Goal: Information Seeking & Learning: Find specific fact

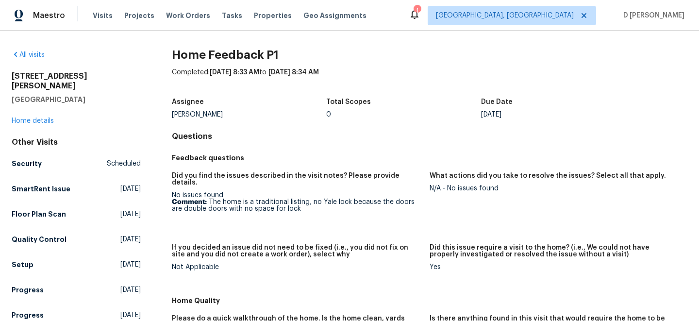
scroll to position [50, 0]
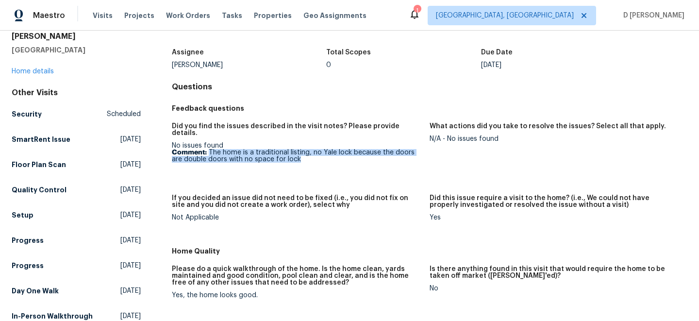
drag, startPoint x: 208, startPoint y: 144, endPoint x: 294, endPoint y: 157, distance: 86.9
click at [294, 157] on figure "Did you find the issues described in the visit notes? Please provide details. N…" at bounding box center [301, 153] width 258 height 60
copy p "The home is a traditional listing, no Yale lock because the doors are double do…"
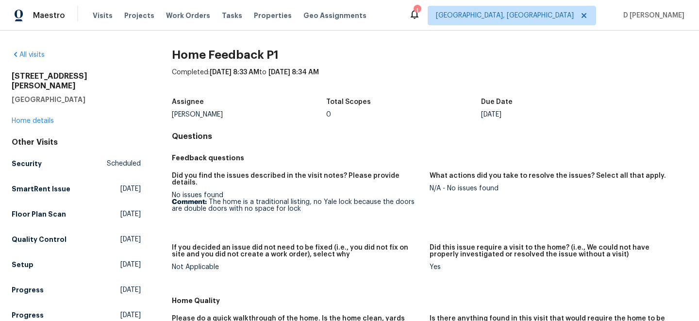
click at [362, 110] on div "Total Scopes" at bounding box center [403, 105] width 155 height 13
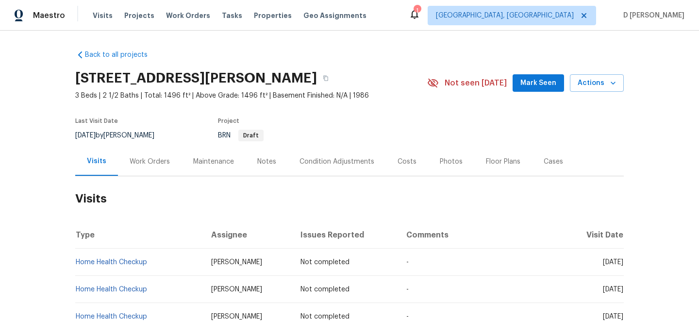
click at [151, 151] on div "Work Orders" at bounding box center [150, 161] width 64 height 29
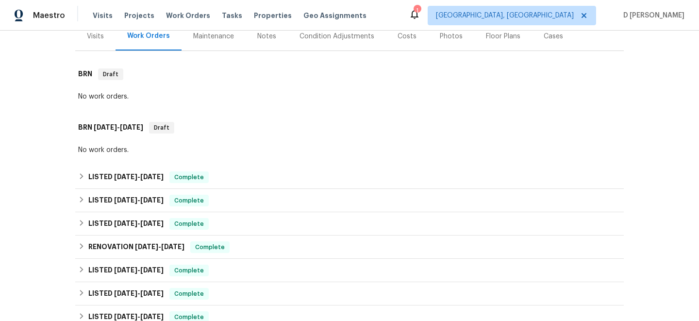
scroll to position [116, 0]
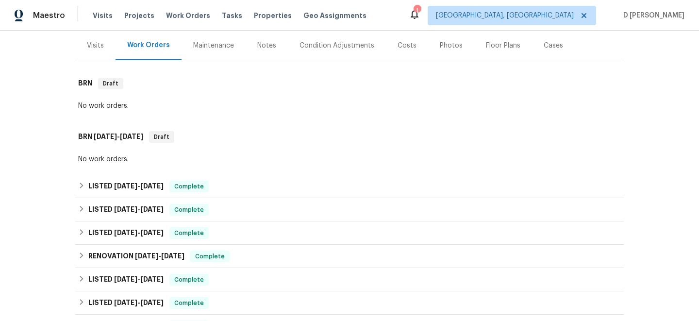
click at [102, 48] on div "Visits" at bounding box center [95, 46] width 17 height 10
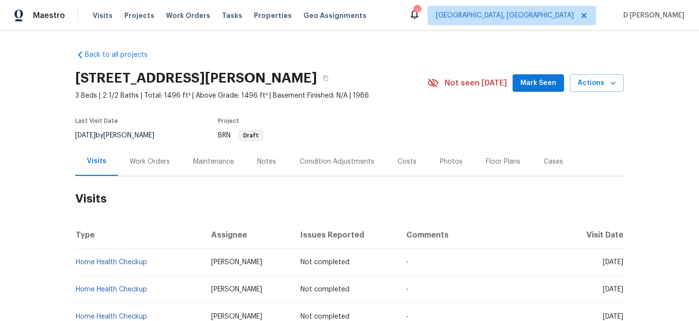
click at [157, 165] on div "Work Orders" at bounding box center [150, 162] width 40 height 10
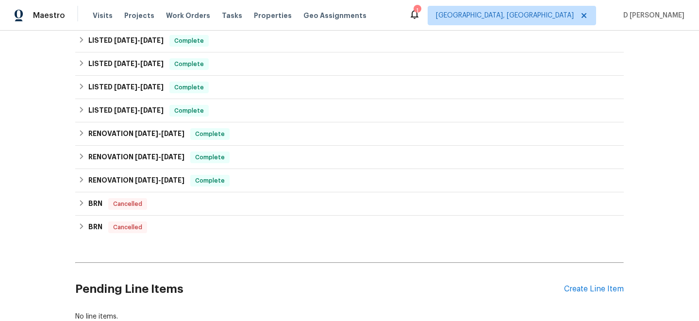
scroll to position [472, 0]
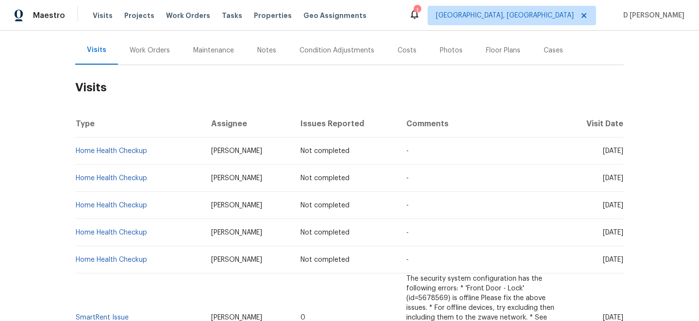
scroll to position [35, 0]
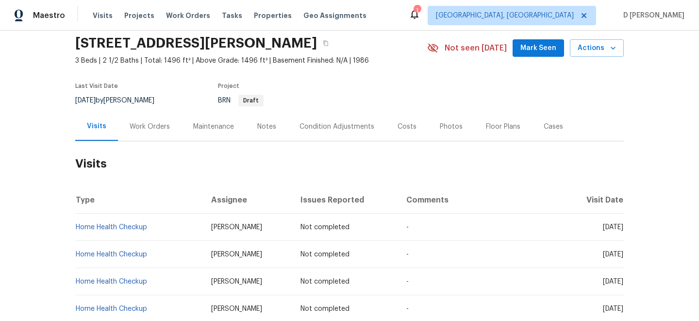
click at [138, 125] on div "Work Orders" at bounding box center [150, 127] width 40 height 10
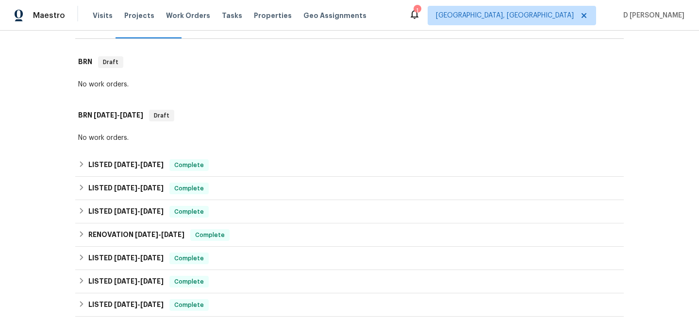
scroll to position [144, 0]
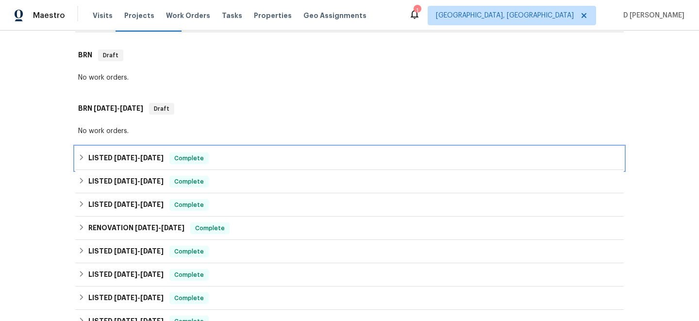
click at [82, 160] on icon at bounding box center [81, 157] width 7 height 7
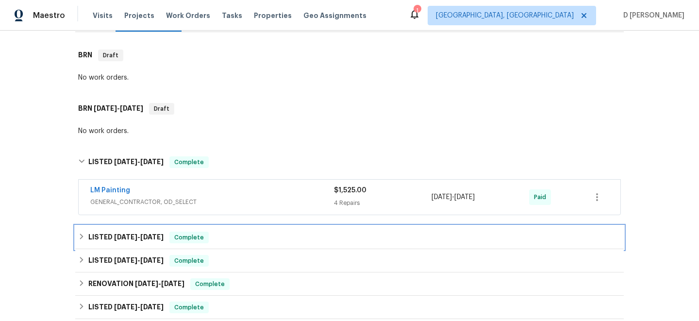
click at [84, 236] on icon at bounding box center [81, 236] width 7 height 7
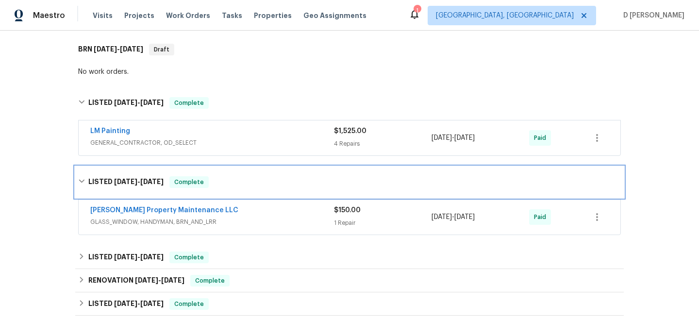
scroll to position [214, 0]
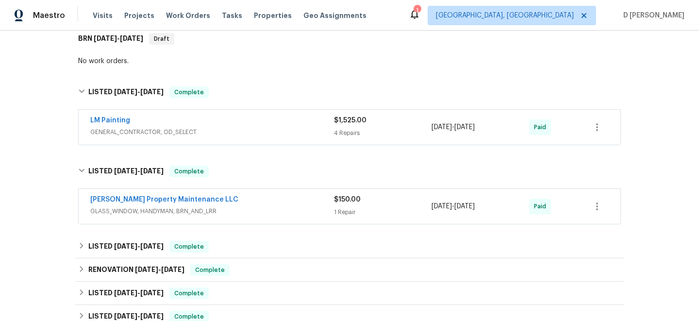
click at [218, 127] on div "LM Painting" at bounding box center [212, 122] width 244 height 12
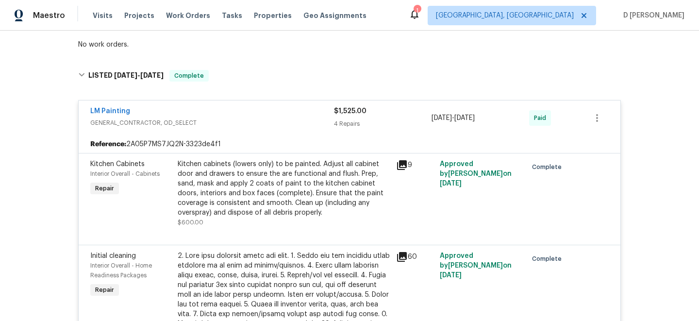
scroll to position [250, 0]
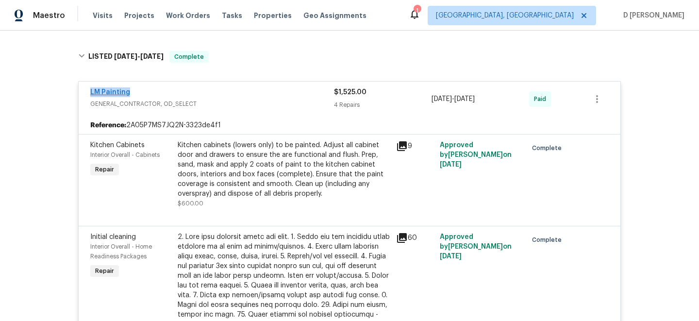
drag, startPoint x: 137, startPoint y: 94, endPoint x: 91, endPoint y: 93, distance: 46.1
click at [91, 93] on div "LM Painting" at bounding box center [212, 93] width 244 height 12
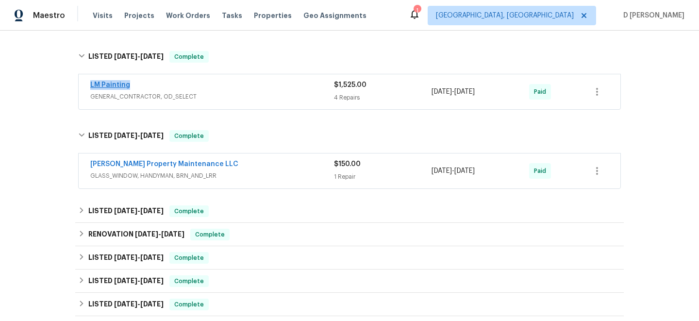
copy link "LM Painting"
click at [160, 97] on span "GENERAL_CONTRACTOR, OD_SELECT" at bounding box center [212, 97] width 244 height 10
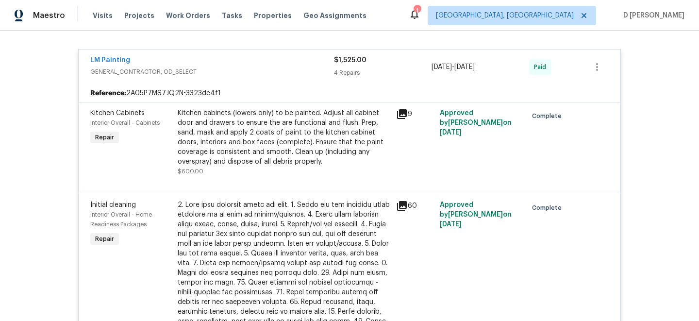
scroll to position [297, 0]
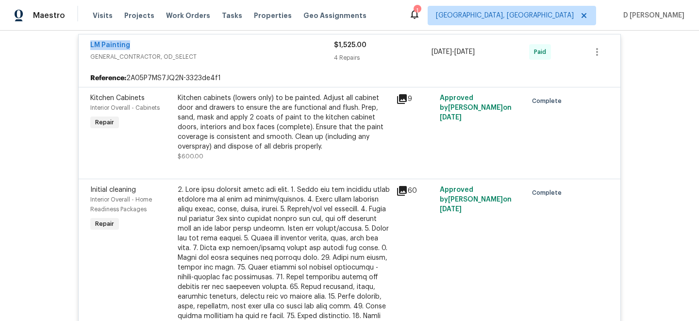
drag, startPoint x: 84, startPoint y: 44, endPoint x: 198, endPoint y: 44, distance: 114.1
click at [198, 44] on div "LM Painting GENERAL_CONTRACTOR, OD_SELECT $1,525.00 4 Repairs 6/23/2025 - 6/27/…" at bounding box center [350, 51] width 542 height 35
copy link "LM Painting"
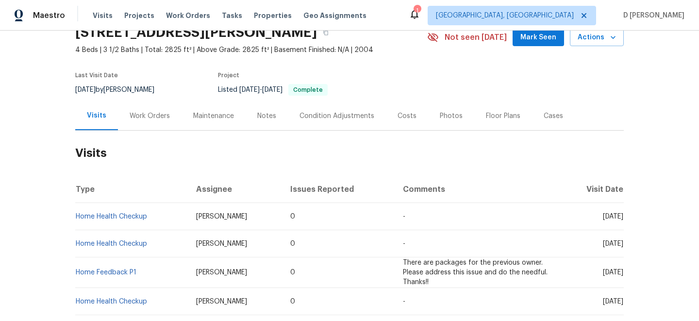
scroll to position [46, 0]
click at [149, 115] on div "Work Orders" at bounding box center [150, 116] width 40 height 10
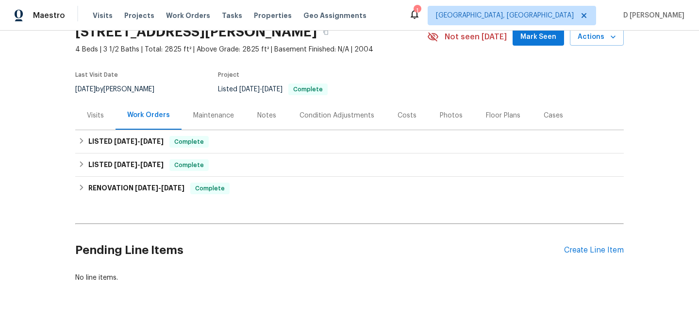
click at [89, 114] on div "Visits" at bounding box center [95, 116] width 17 height 10
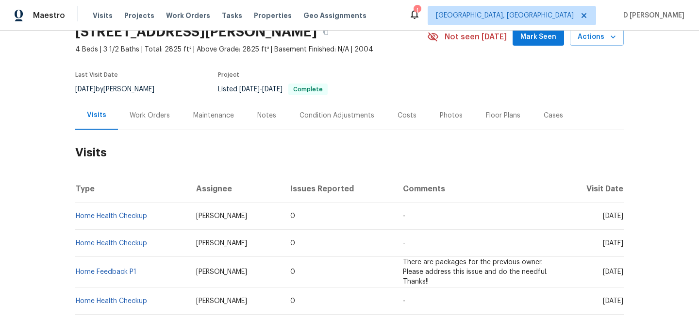
click at [161, 116] on div "Work Orders" at bounding box center [150, 116] width 40 height 10
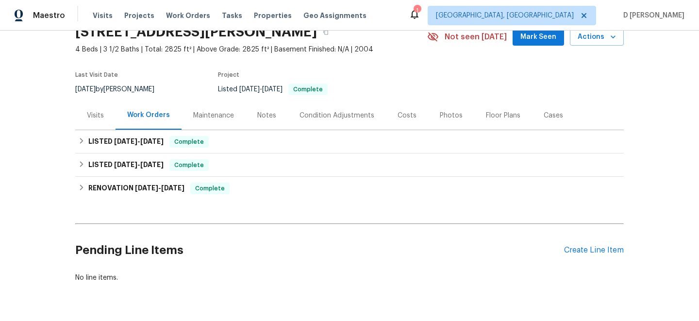
click at [98, 117] on div "Visits" at bounding box center [95, 116] width 17 height 10
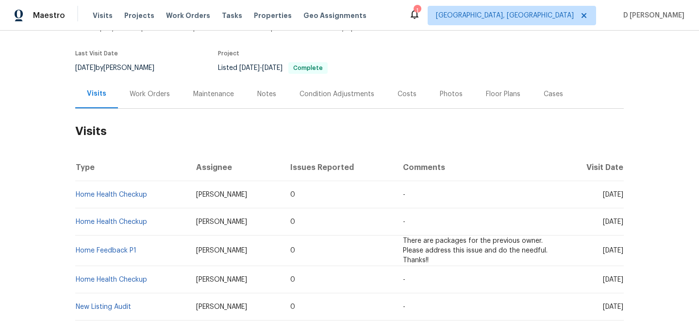
scroll to position [75, 0]
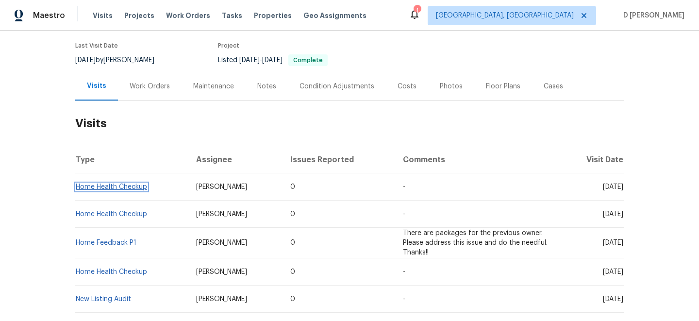
click at [127, 185] on link "Home Health Checkup" at bounding box center [111, 187] width 71 height 7
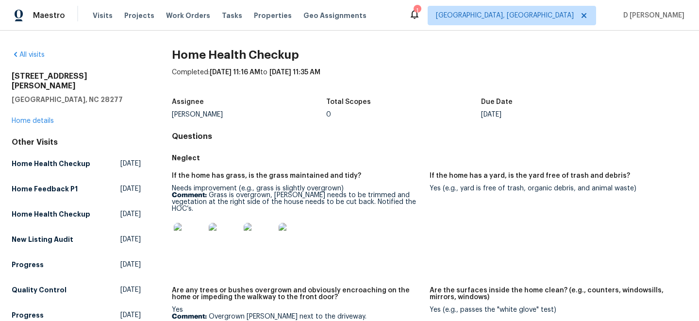
scroll to position [216, 0]
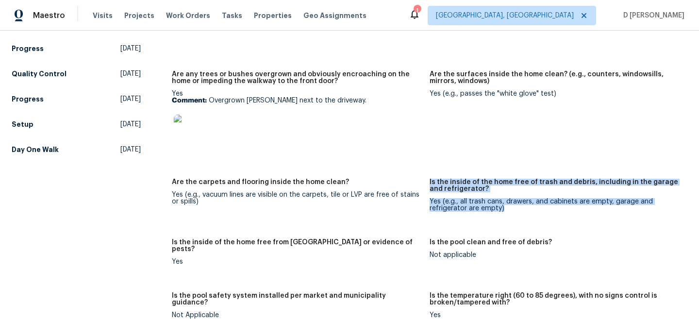
drag, startPoint x: 427, startPoint y: 194, endPoint x: 510, endPoint y: 203, distance: 83.1
click at [510, 203] on div "If the home has grass, is the grass maintained and tidy? Needs improvement (e.g…" at bounding box center [430, 168] width 516 height 436
click at [527, 203] on div "Yes (e.g., all trash cans, drawers, and cabinets are empty, garage and refriger…" at bounding box center [555, 205] width 250 height 14
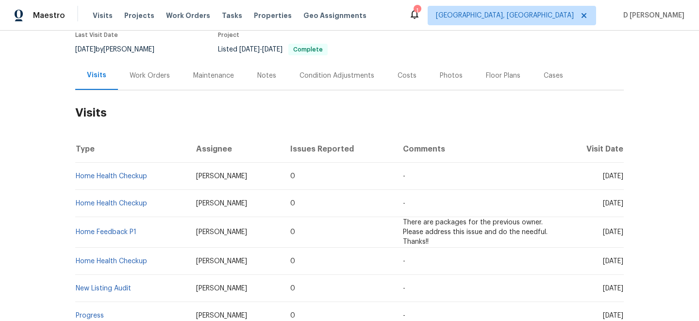
scroll to position [72, 0]
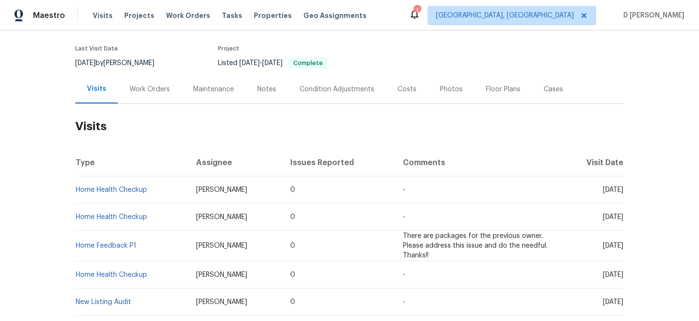
click at [160, 91] on div "Work Orders" at bounding box center [150, 89] width 40 height 10
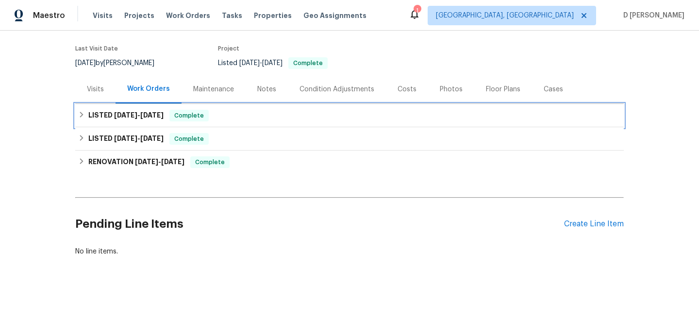
click at [93, 112] on h6 "LISTED [DATE] - [DATE]" at bounding box center [125, 116] width 75 height 12
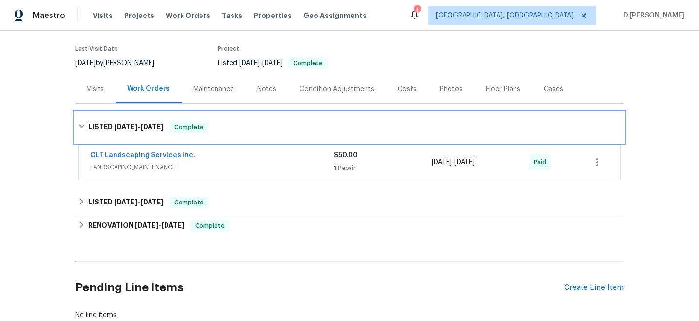
click at [82, 124] on icon at bounding box center [81, 126] width 7 height 7
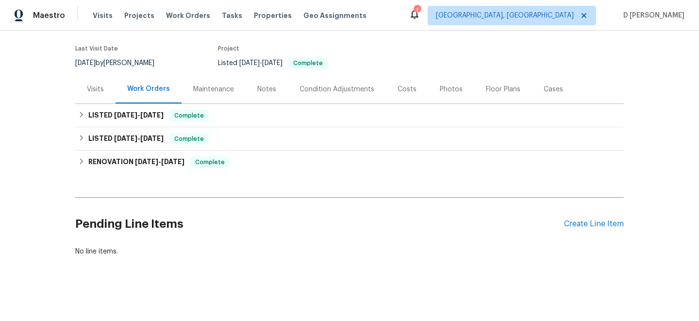
click at [100, 84] on div "Visits" at bounding box center [95, 89] width 17 height 10
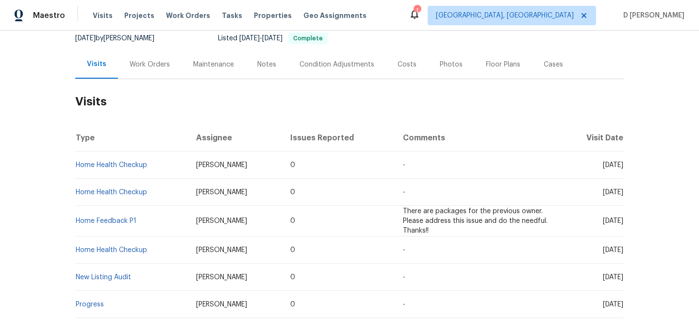
scroll to position [104, 0]
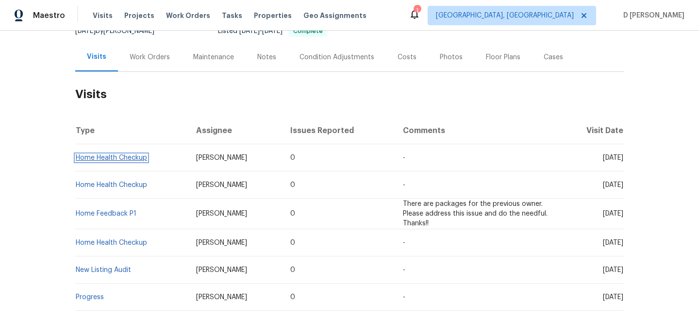
click at [138, 156] on link "Home Health Checkup" at bounding box center [111, 157] width 71 height 7
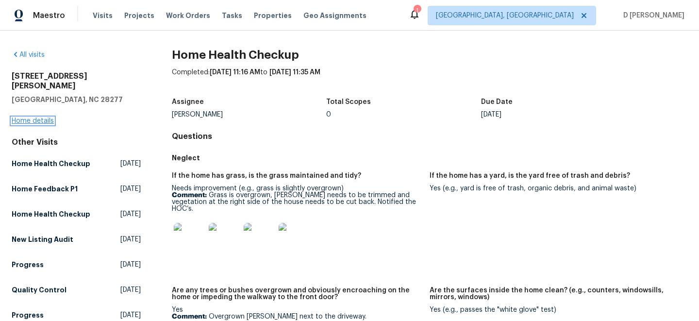
click at [44, 117] on link "Home details" at bounding box center [33, 120] width 42 height 7
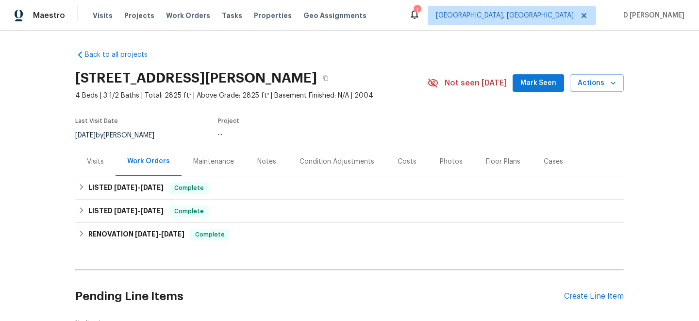
click at [97, 159] on div "Visits" at bounding box center [95, 162] width 17 height 10
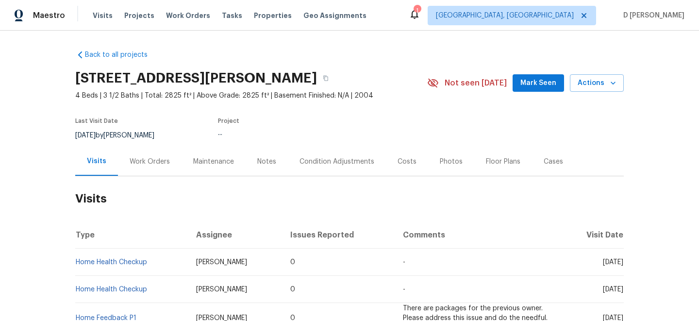
scroll to position [68, 0]
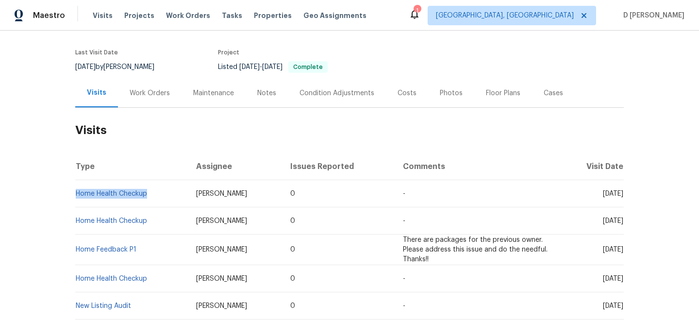
drag, startPoint x: 149, startPoint y: 196, endPoint x: 76, endPoint y: 198, distance: 72.8
click at [76, 198] on td "Home Health Checkup" at bounding box center [131, 193] width 113 height 27
copy link "Home Health Checkup"
click at [116, 144] on h2 "Visits" at bounding box center [349, 130] width 549 height 45
click at [121, 193] on link "Home Health Checkup" at bounding box center [111, 193] width 71 height 7
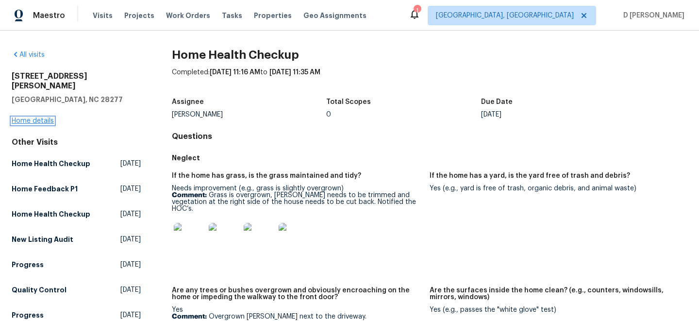
click at [19, 117] on link "Home details" at bounding box center [33, 120] width 42 height 7
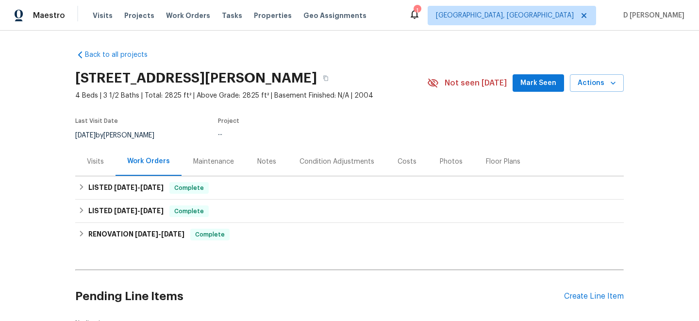
click at [91, 157] on div "Visits" at bounding box center [95, 162] width 17 height 10
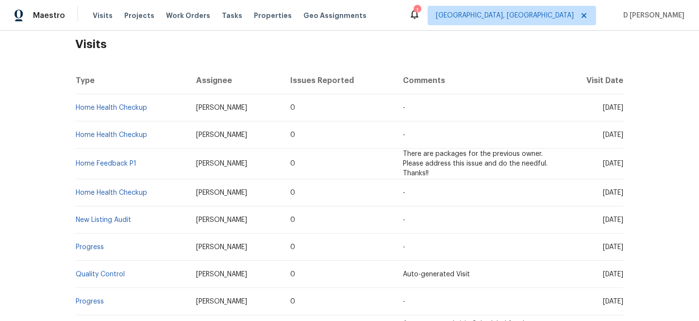
scroll to position [155, 0]
drag, startPoint x: 585, startPoint y: 106, endPoint x: 606, endPoint y: 106, distance: 21.4
click at [606, 106] on span "Mon, Aug 11 2025" at bounding box center [613, 106] width 20 height 7
copy span "Aug 11"
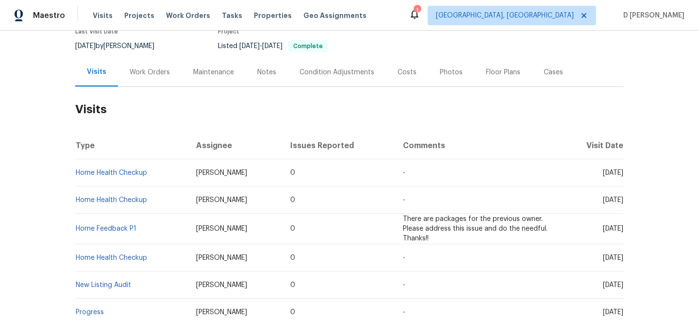
click at [143, 73] on div "Work Orders" at bounding box center [150, 72] width 40 height 10
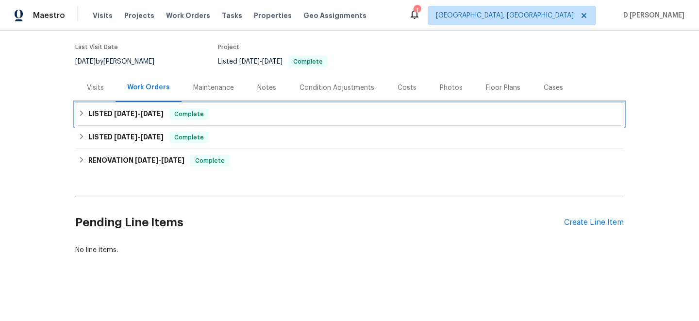
click at [88, 110] on h6 "LISTED 7/15/25 - 7/15/25" at bounding box center [125, 114] width 75 height 12
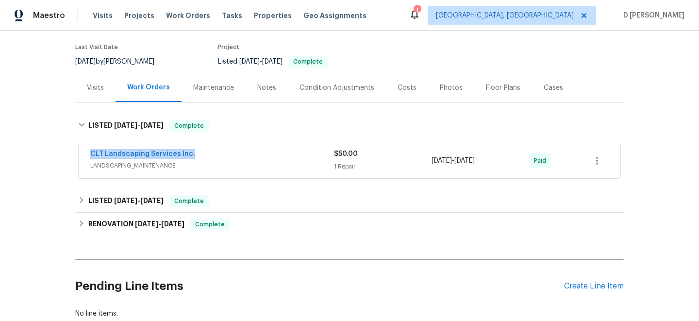
drag, startPoint x: 83, startPoint y: 154, endPoint x: 227, endPoint y: 151, distance: 143.7
click at [227, 151] on div "CLT Landscaping Services Inc. LANDSCAPING_MAINTENANCE $50.00 1 Repair 7/15/2025…" at bounding box center [350, 160] width 542 height 35
copy link "CLT Landscaping Services Inc."
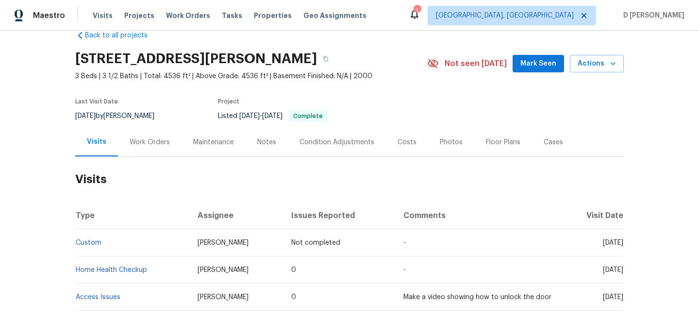
scroll to position [26, 0]
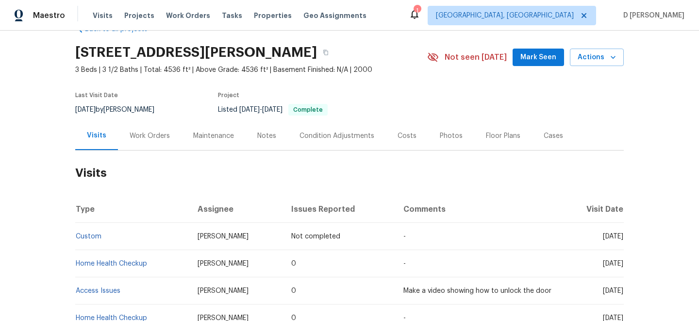
click at [139, 132] on div "Work Orders" at bounding box center [150, 136] width 40 height 10
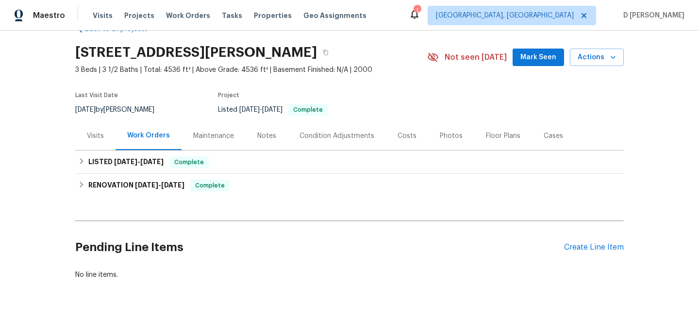
click at [104, 131] on div "Visits" at bounding box center [95, 135] width 40 height 29
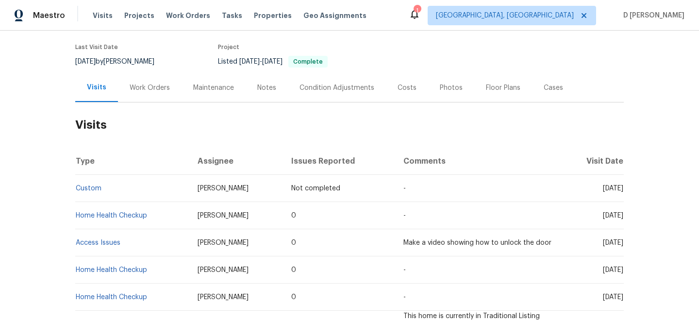
scroll to position [74, 0]
drag, startPoint x: 176, startPoint y: 184, endPoint x: 241, endPoint y: 184, distance: 65.1
click at [241, 184] on td "[PERSON_NAME]" at bounding box center [237, 187] width 94 height 27
copy span "[PERSON_NAME]"
click at [160, 84] on div "Work Orders" at bounding box center [150, 88] width 40 height 10
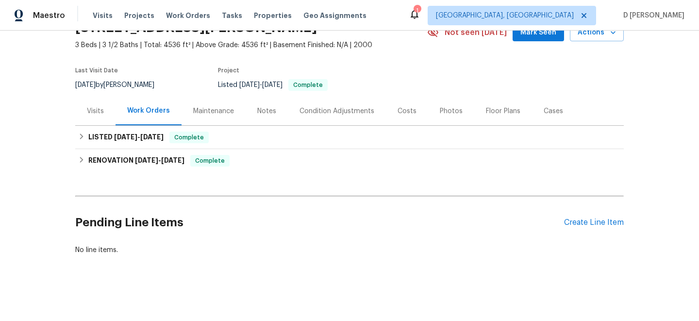
scroll to position [50, 0]
click at [92, 116] on div "Visits" at bounding box center [95, 111] width 40 height 29
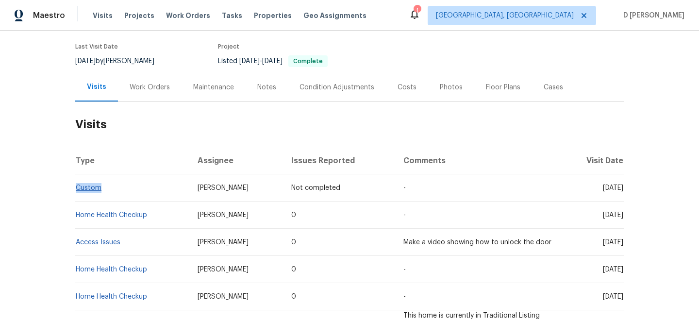
drag, startPoint x: 105, startPoint y: 186, endPoint x: 78, endPoint y: 186, distance: 27.7
click at [78, 186] on td "Custom" at bounding box center [132, 187] width 115 height 27
copy link "Custom"
drag, startPoint x: 583, startPoint y: 217, endPoint x: 605, endPoint y: 216, distance: 21.9
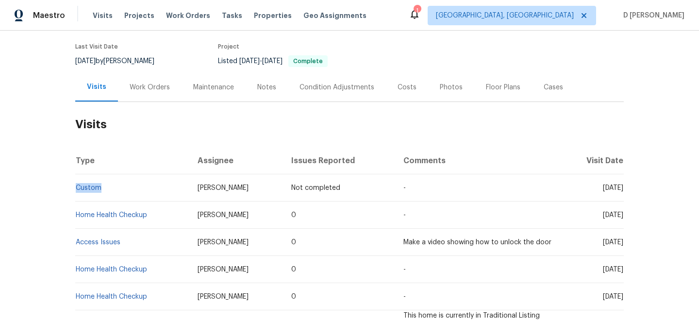
click at [605, 216] on span "[DATE]" at bounding box center [613, 215] width 20 height 7
copy span "[DATE]"
click at [152, 86] on div "Work Orders" at bounding box center [150, 88] width 40 height 10
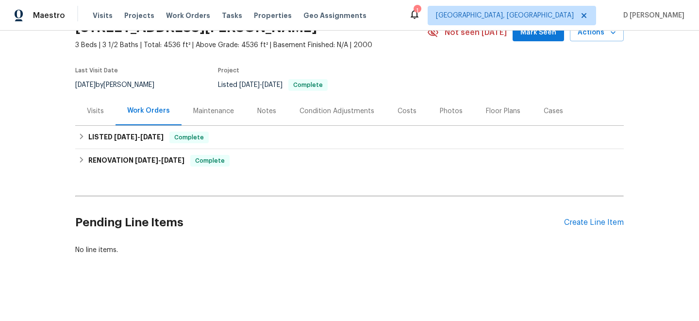
scroll to position [50, 0]
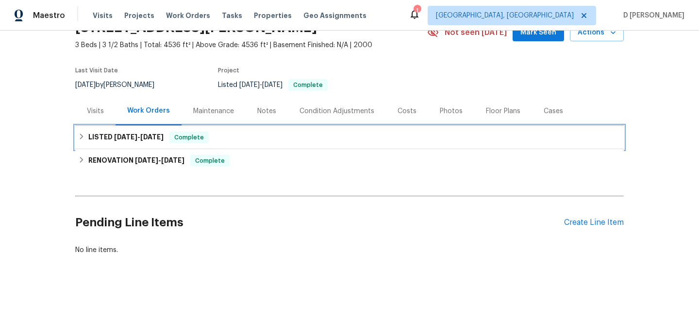
click at [88, 140] on h6 "LISTED [DATE] - [DATE]" at bounding box center [125, 138] width 75 height 12
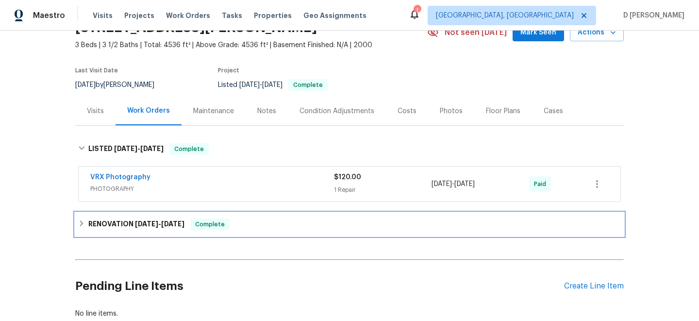
click at [90, 226] on h6 "RENOVATION [DATE] - [DATE]" at bounding box center [136, 224] width 96 height 12
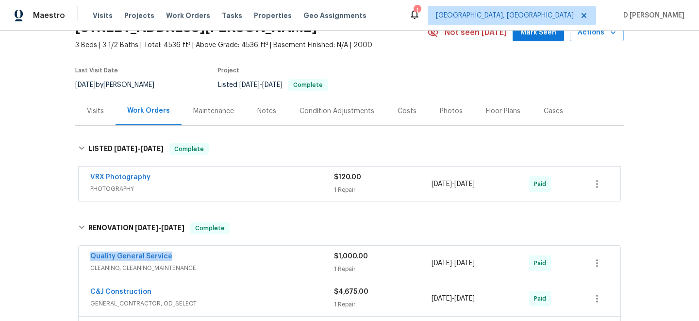
drag, startPoint x: 84, startPoint y: 257, endPoint x: 203, endPoint y: 257, distance: 118.9
click at [203, 257] on div "Quality General Service CLEANING, CLEANING_MAINTENANCE $1,000.00 1 Repair [DATE…" at bounding box center [350, 263] width 542 height 35
copy link "Quality General Service"
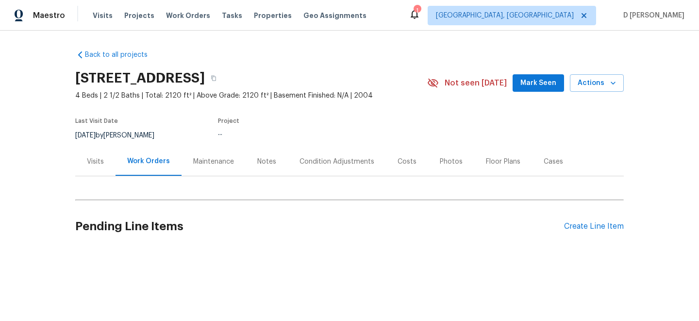
click at [95, 160] on div "Visits" at bounding box center [95, 162] width 17 height 10
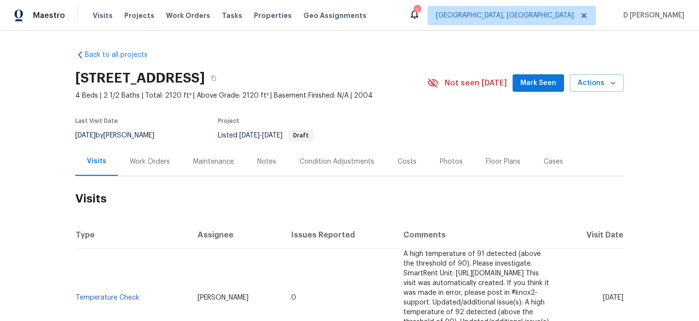
click at [214, 158] on div "Maintenance" at bounding box center [213, 162] width 41 height 10
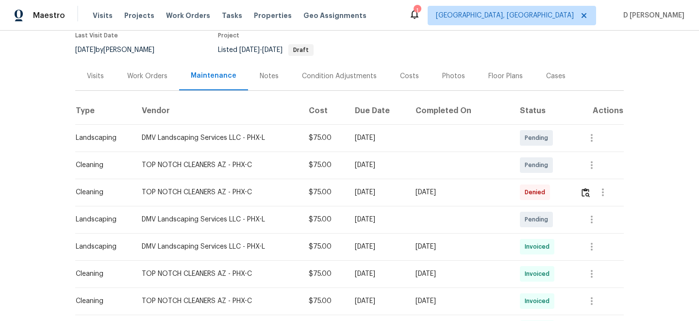
scroll to position [92, 0]
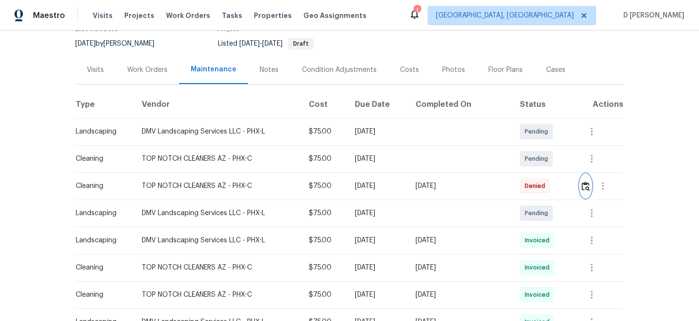
click at [586, 188] on img "button" at bounding box center [586, 186] width 8 height 9
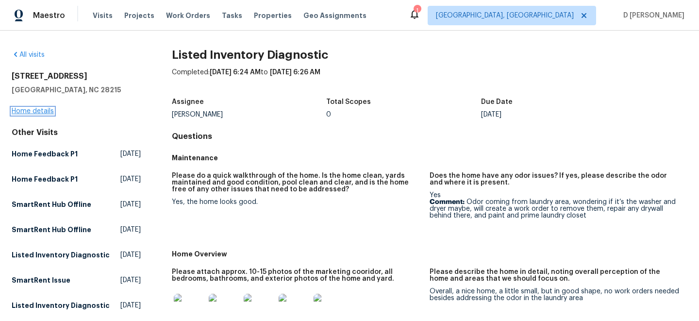
click at [34, 111] on link "Home details" at bounding box center [33, 111] width 42 height 7
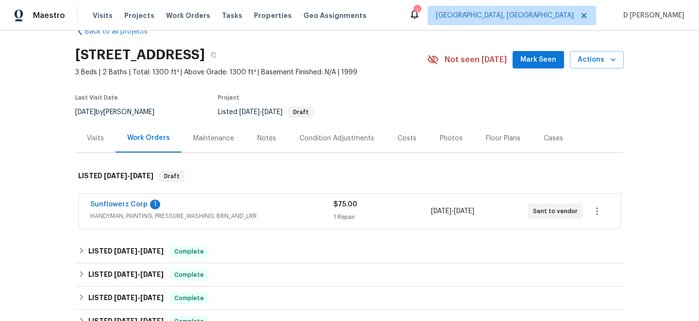
scroll to position [57, 0]
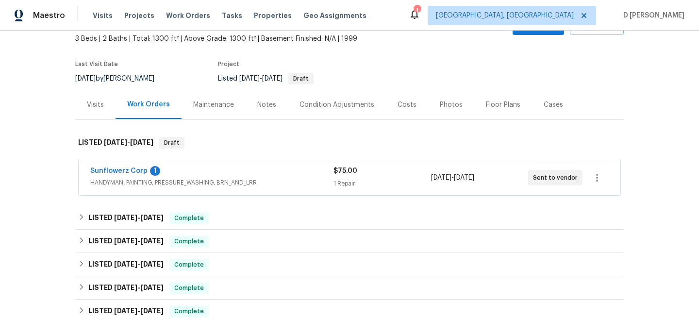
click at [197, 175] on div "Sunflowerz Corp 1" at bounding box center [211, 172] width 243 height 12
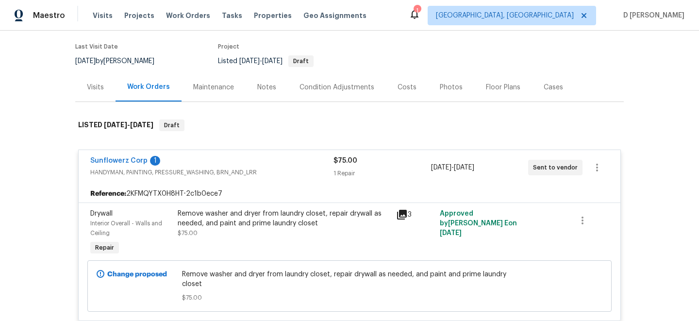
scroll to position [75, 0]
drag, startPoint x: 87, startPoint y: 159, endPoint x: 147, endPoint y: 159, distance: 59.7
click at [147, 159] on div "Sunflowerz Corp 1 HANDYMAN, PAINTING, PRESSURE_WASHING, BRN_AND_LRR $75.00 1 Re…" at bounding box center [350, 166] width 542 height 35
copy link "Sunflowerz Corp"
click at [97, 79] on div "Visits" at bounding box center [95, 86] width 40 height 29
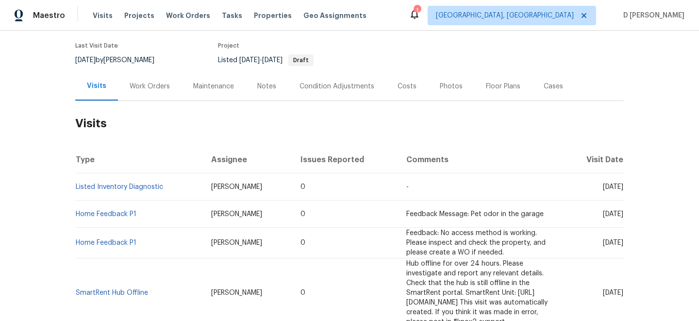
scroll to position [117, 0]
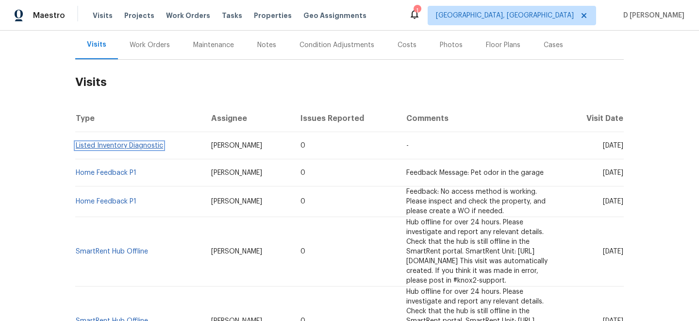
click at [143, 144] on link "Listed Inventory Diagnostic" at bounding box center [119, 145] width 87 height 7
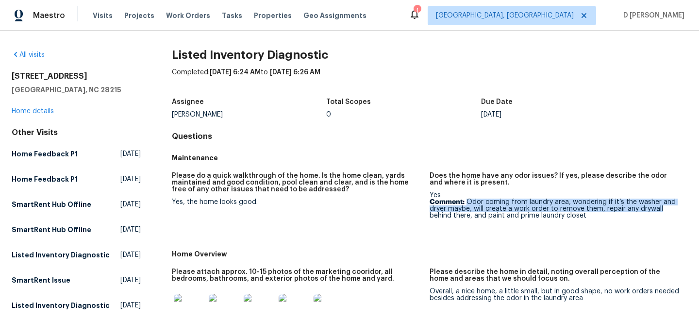
drag, startPoint x: 467, startPoint y: 200, endPoint x: 675, endPoint y: 205, distance: 208.8
click at [675, 205] on p "Comment: Odor coming from laundry area, wondering if it’s the washer and dryer …" at bounding box center [555, 209] width 250 height 20
copy p "Odor coming from laundry area, wondering if it’s the washer and dryer maybe, wi…"
